Goal: Task Accomplishment & Management: Use online tool/utility

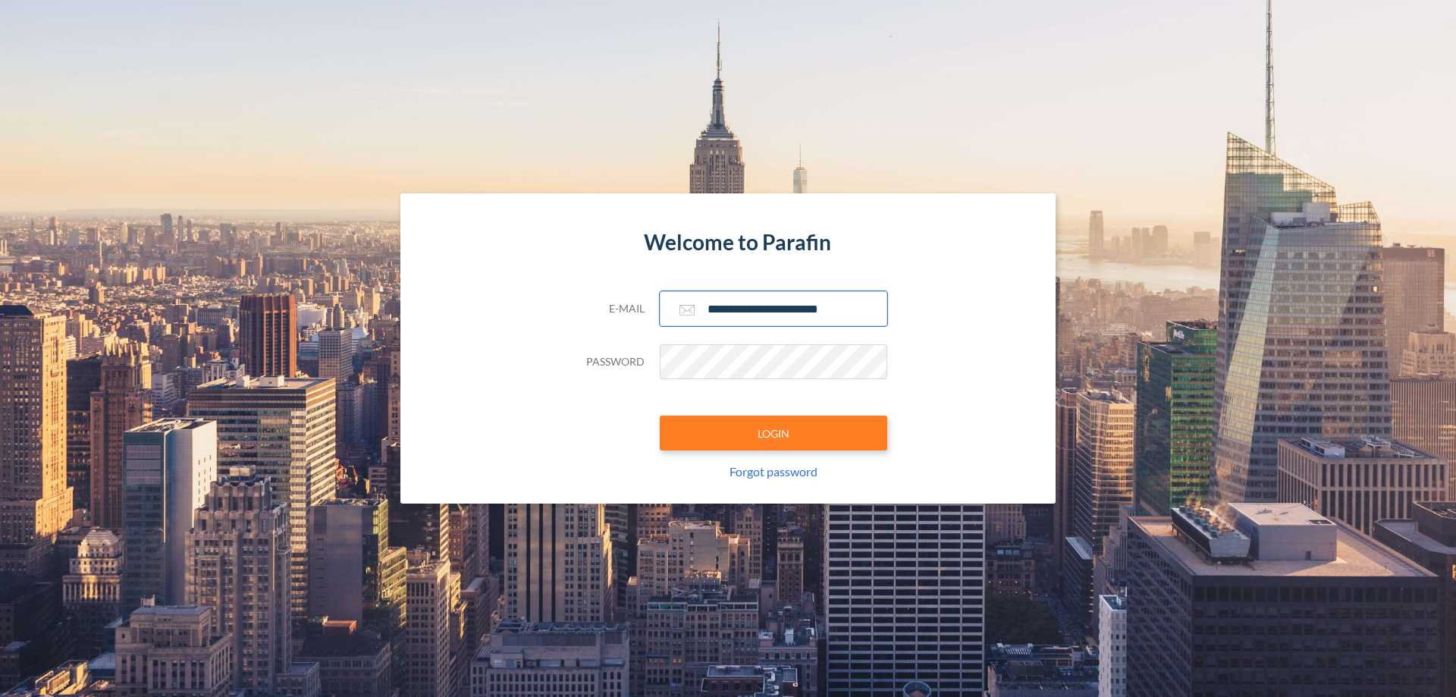
type input "**********"
click at [773, 433] on button "LOGIN" at bounding box center [773, 432] width 227 height 35
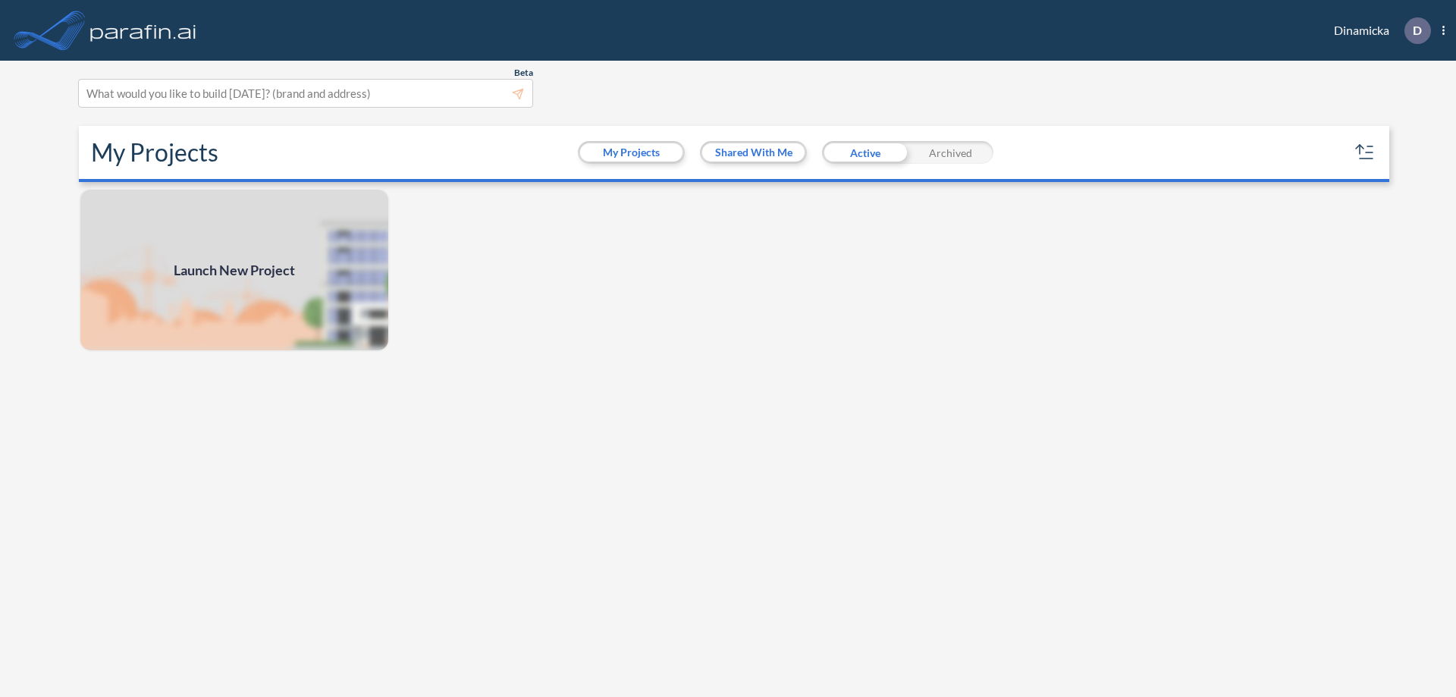
scroll to position [4, 0]
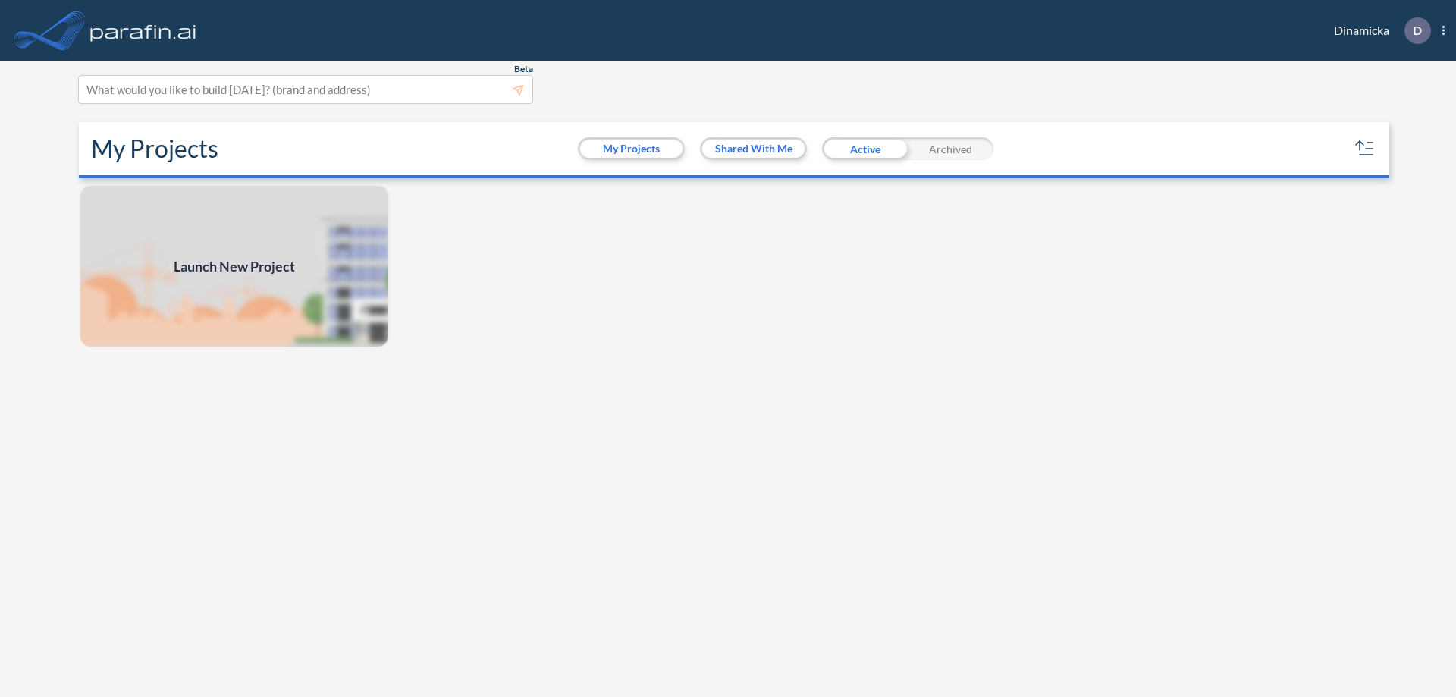
click at [234, 266] on span "Launch New Project" at bounding box center [234, 266] width 121 height 20
